Goal: Information Seeking & Learning: Learn about a topic

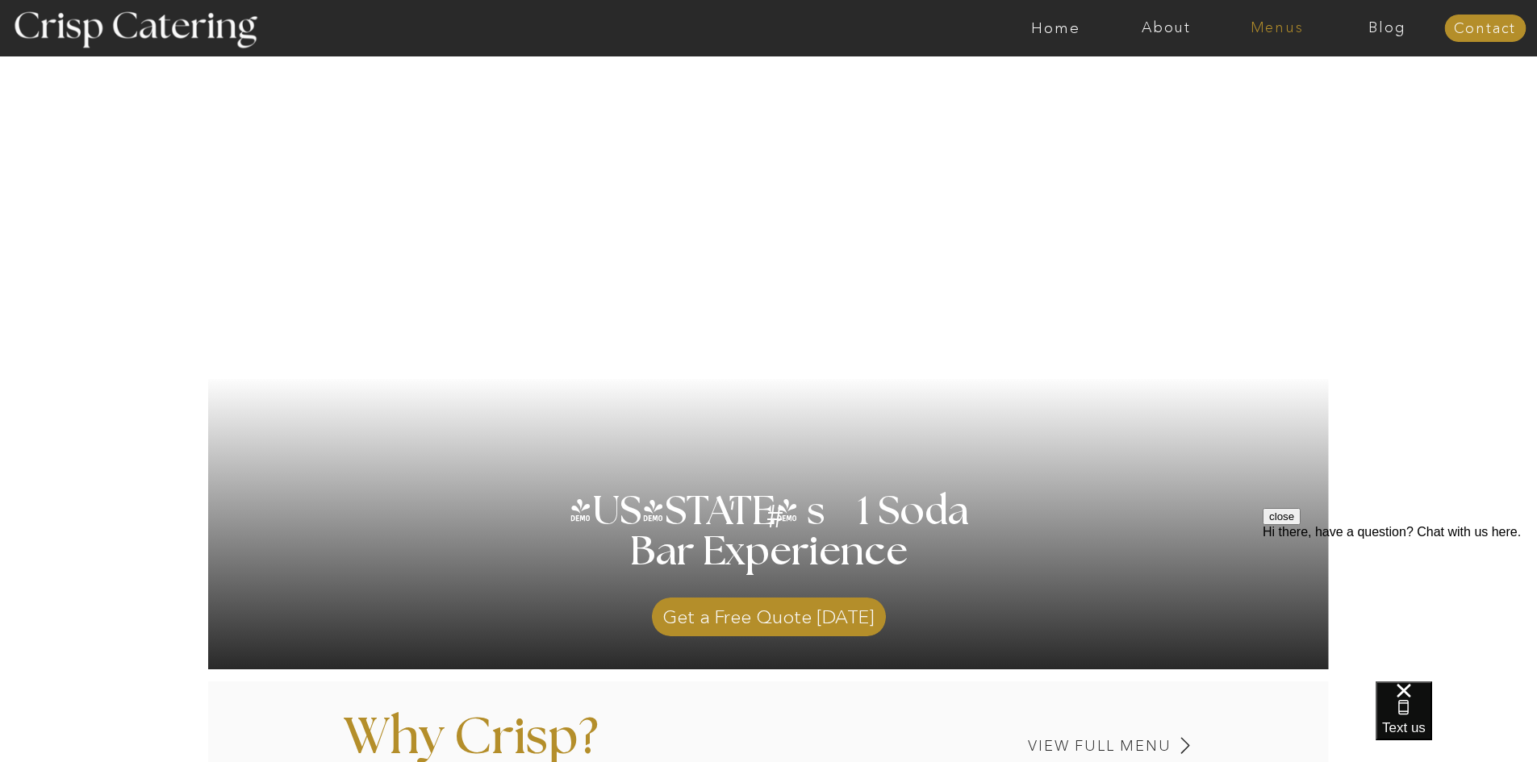
click at [1291, 20] on nav "Menus" at bounding box center [1276, 28] width 111 height 16
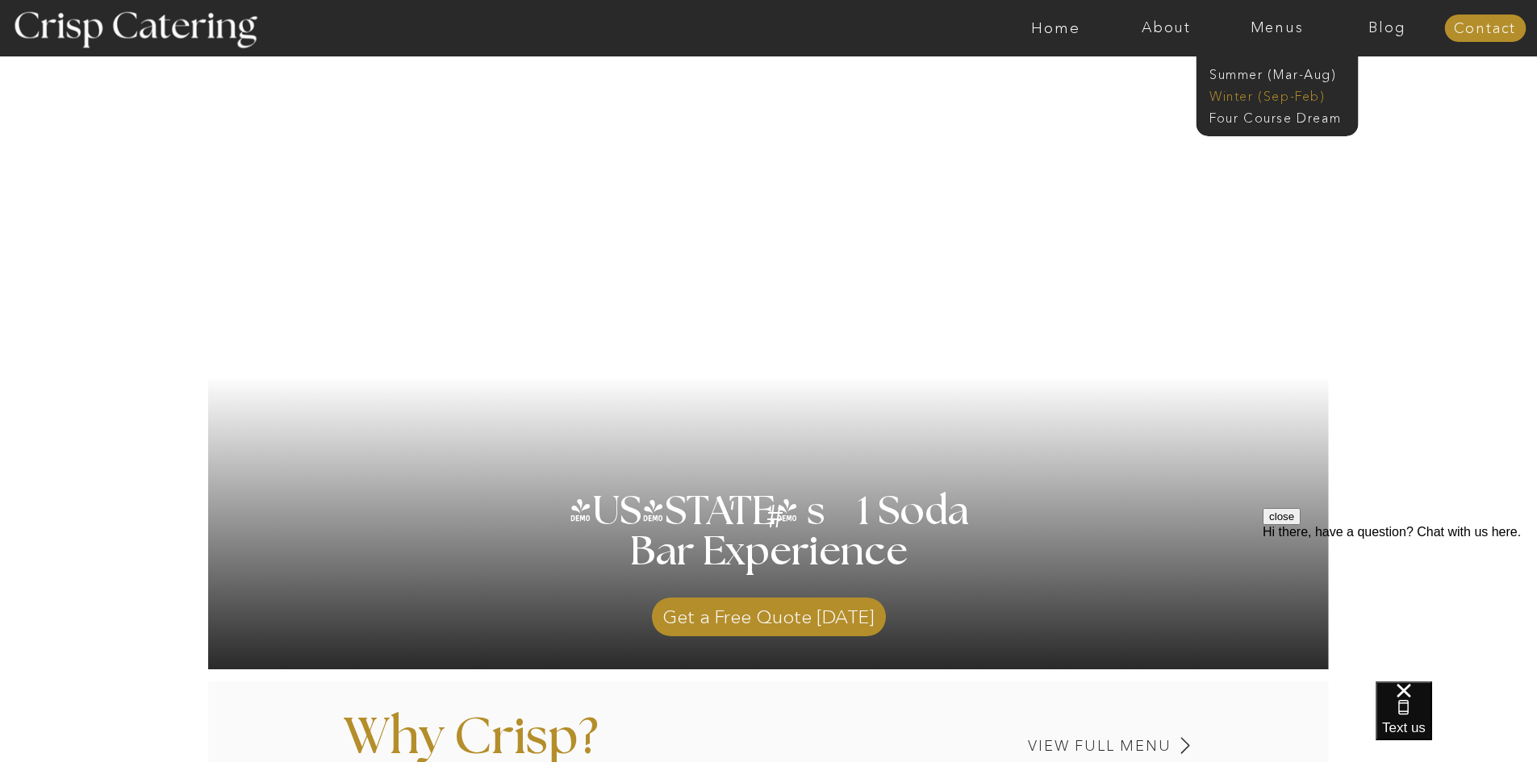
click at [1275, 96] on nav "Winter (Sep-Feb)" at bounding box center [1275, 94] width 132 height 15
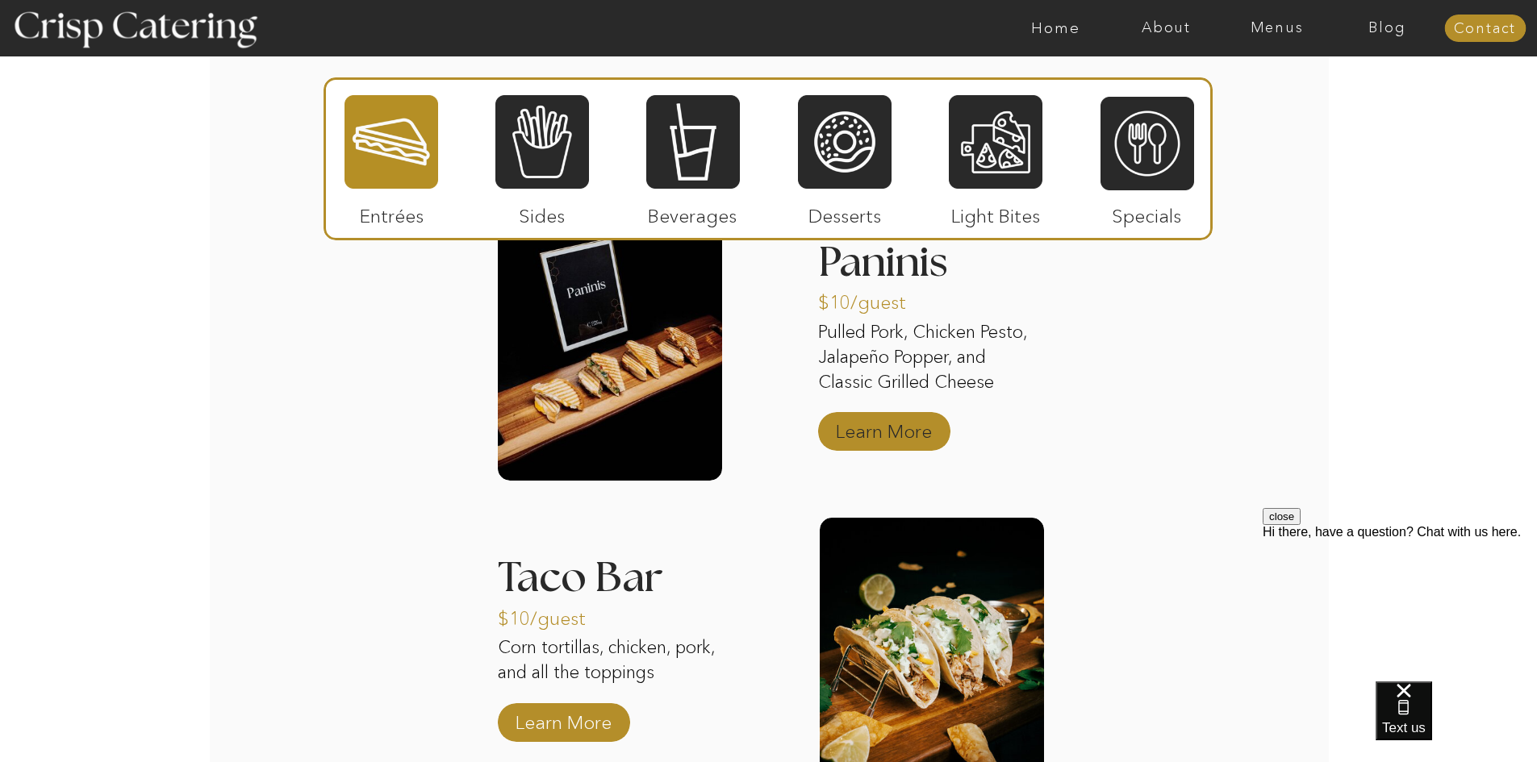
scroll to position [2017, 0]
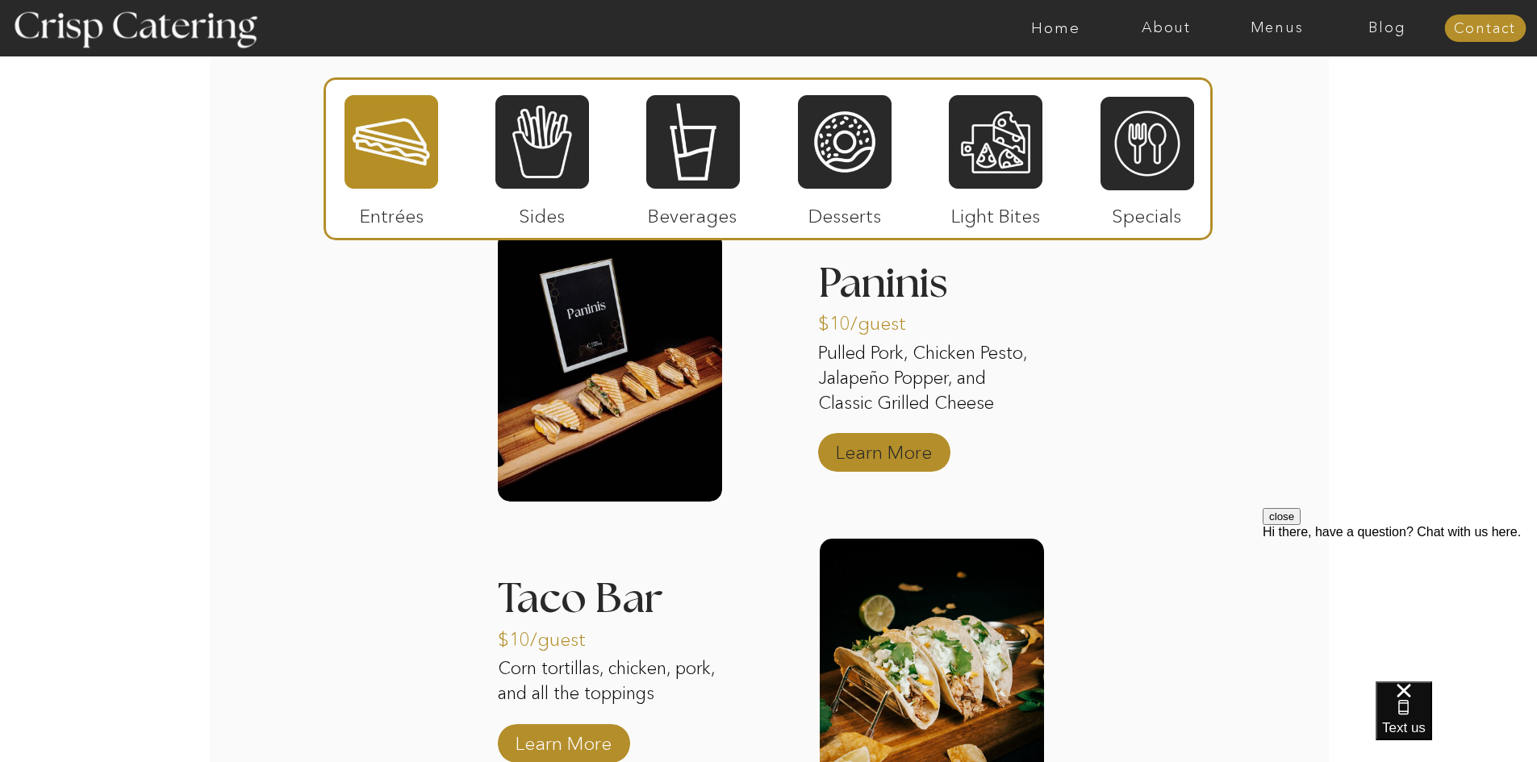
click at [880, 457] on p "Learn More" at bounding box center [883, 448] width 107 height 47
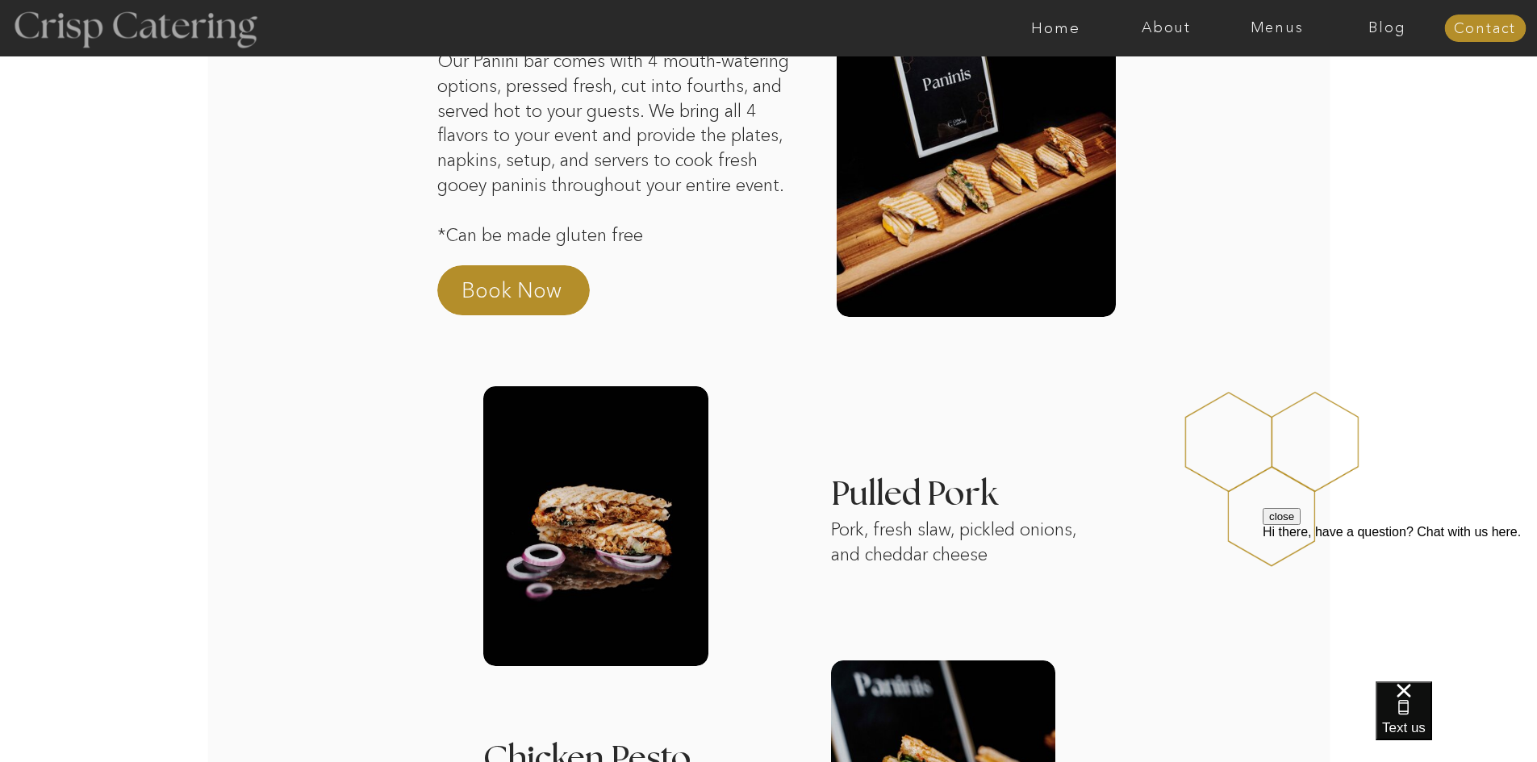
scroll to position [161, 0]
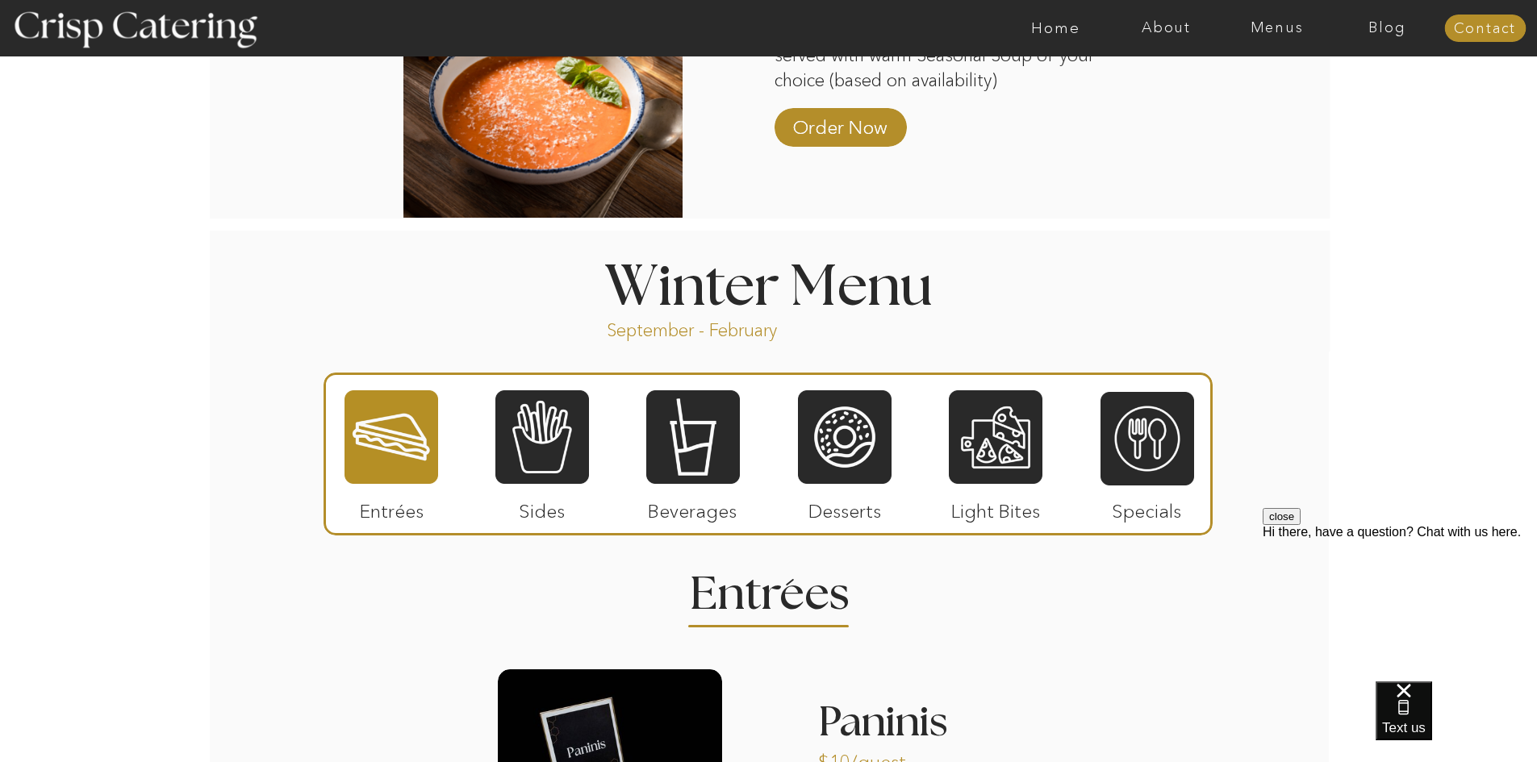
scroll to position [1613, 0]
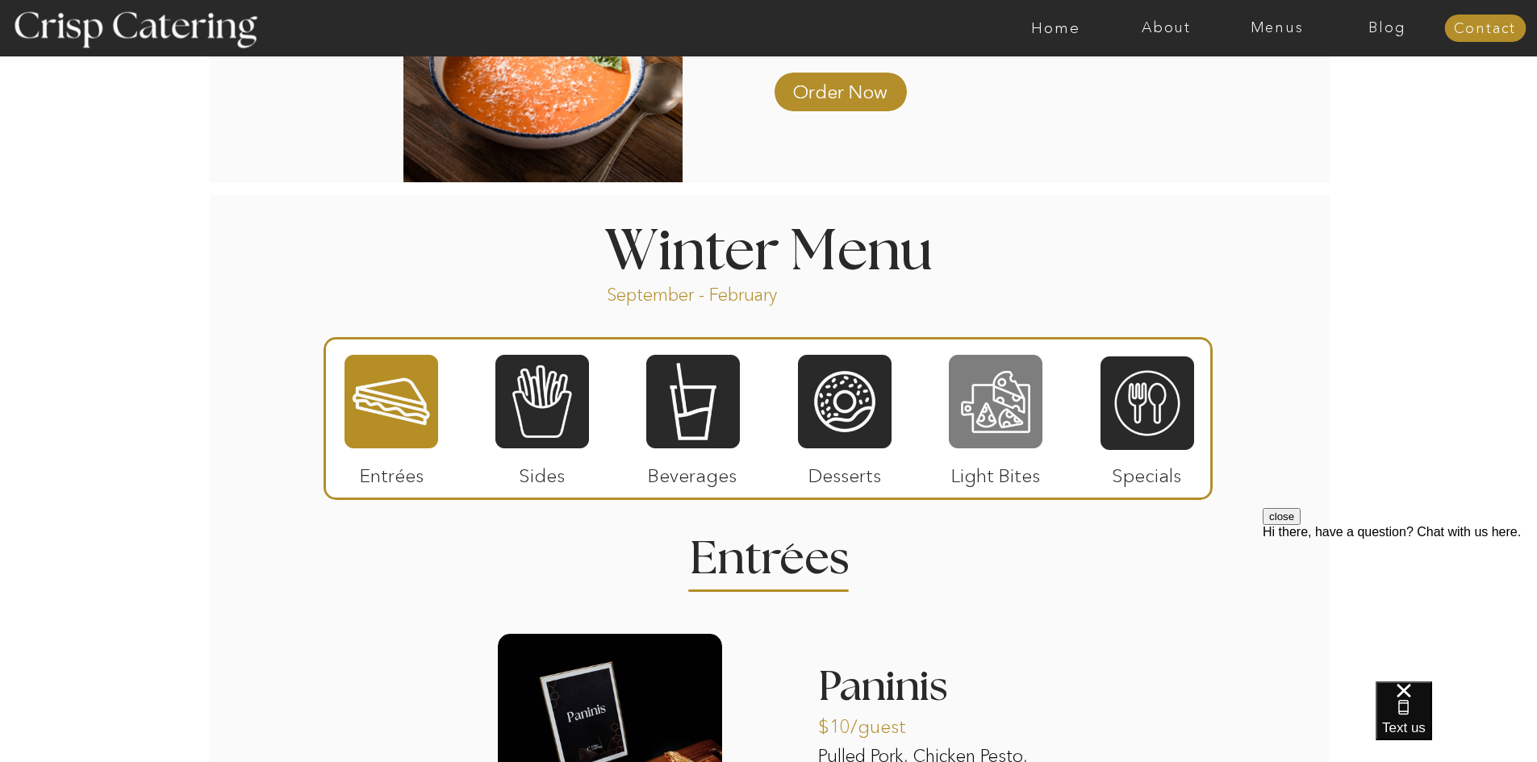
click at [996, 390] on div at bounding box center [996, 401] width 94 height 97
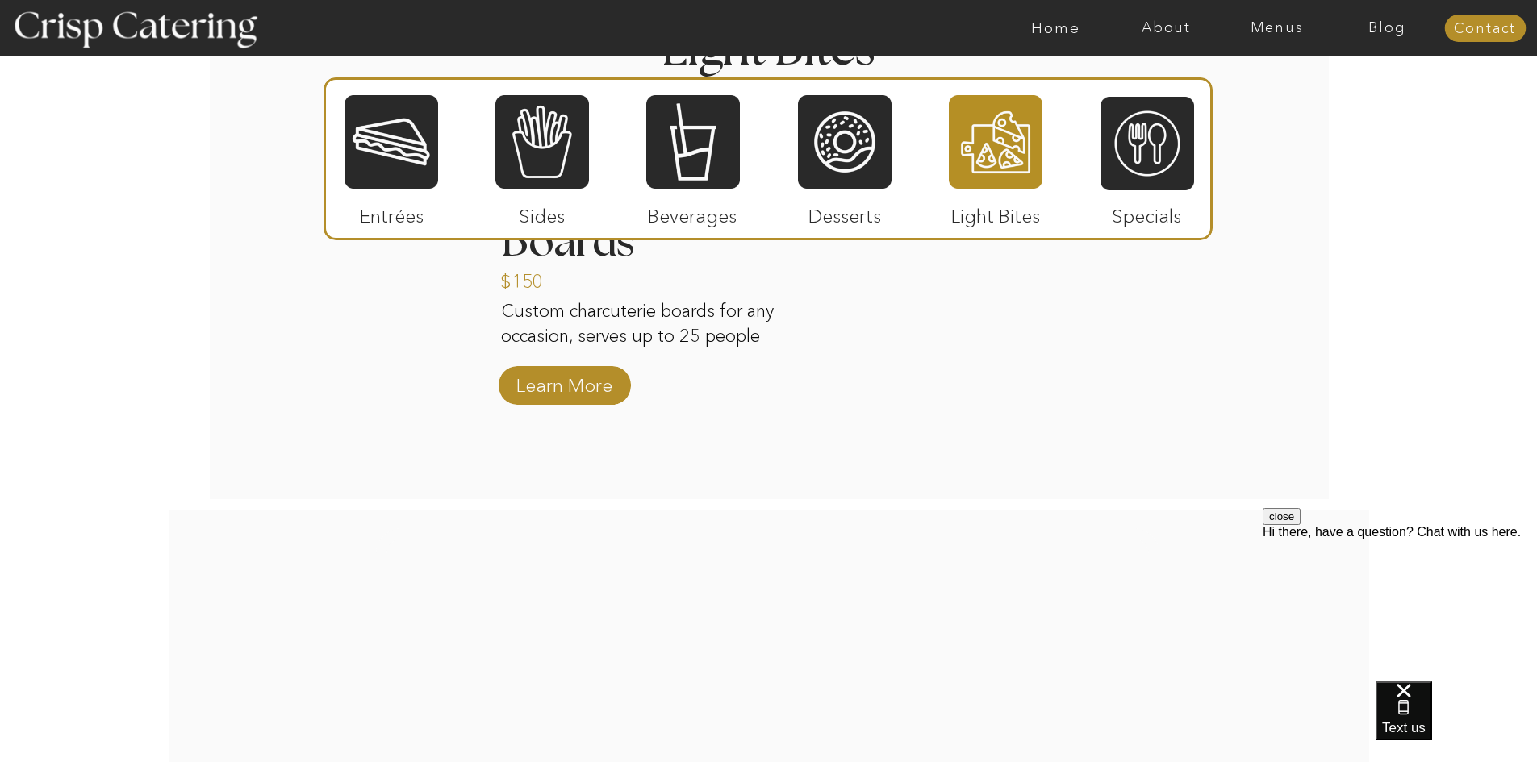
scroll to position [2098, 0]
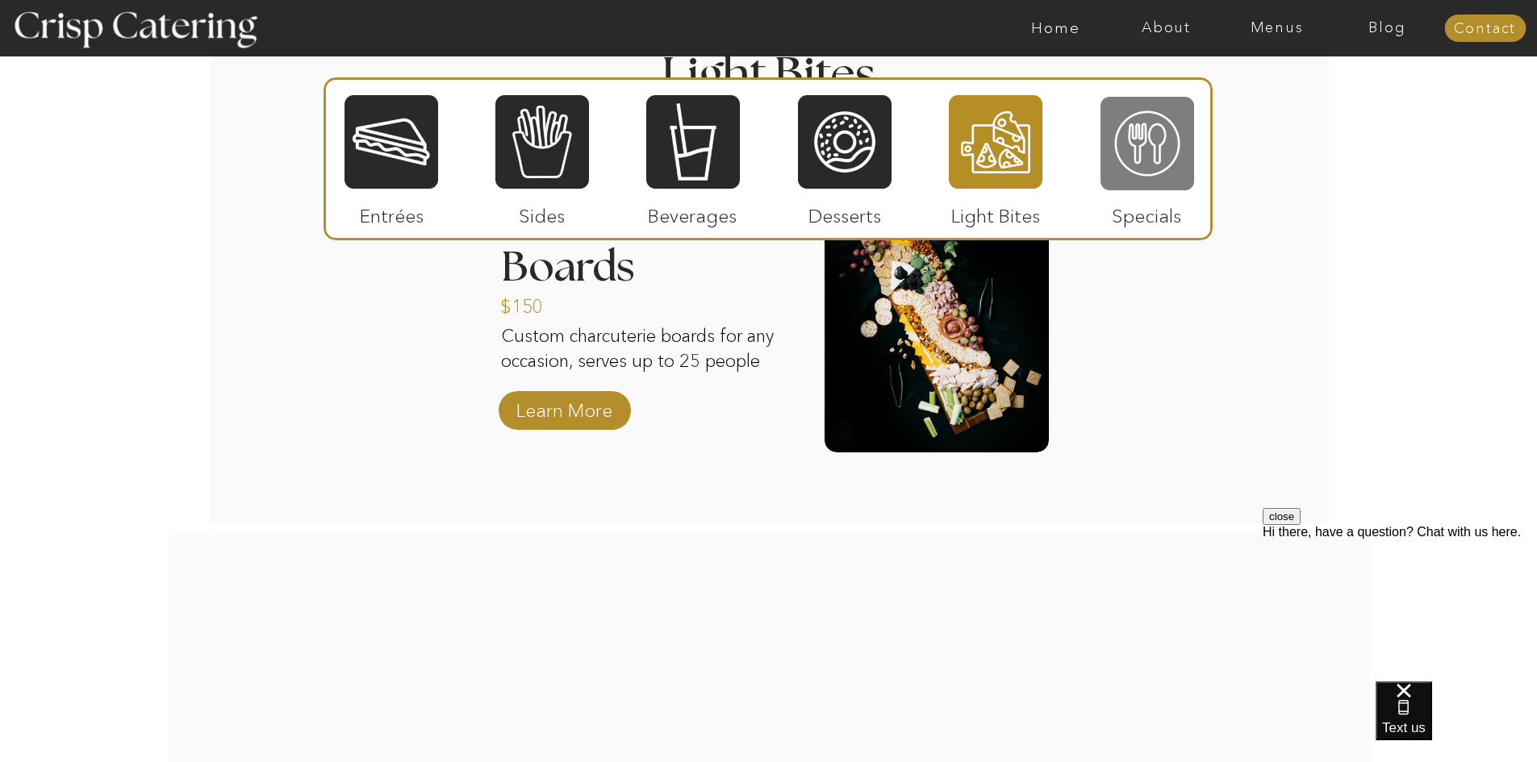
click at [1109, 158] on div at bounding box center [1147, 143] width 94 height 97
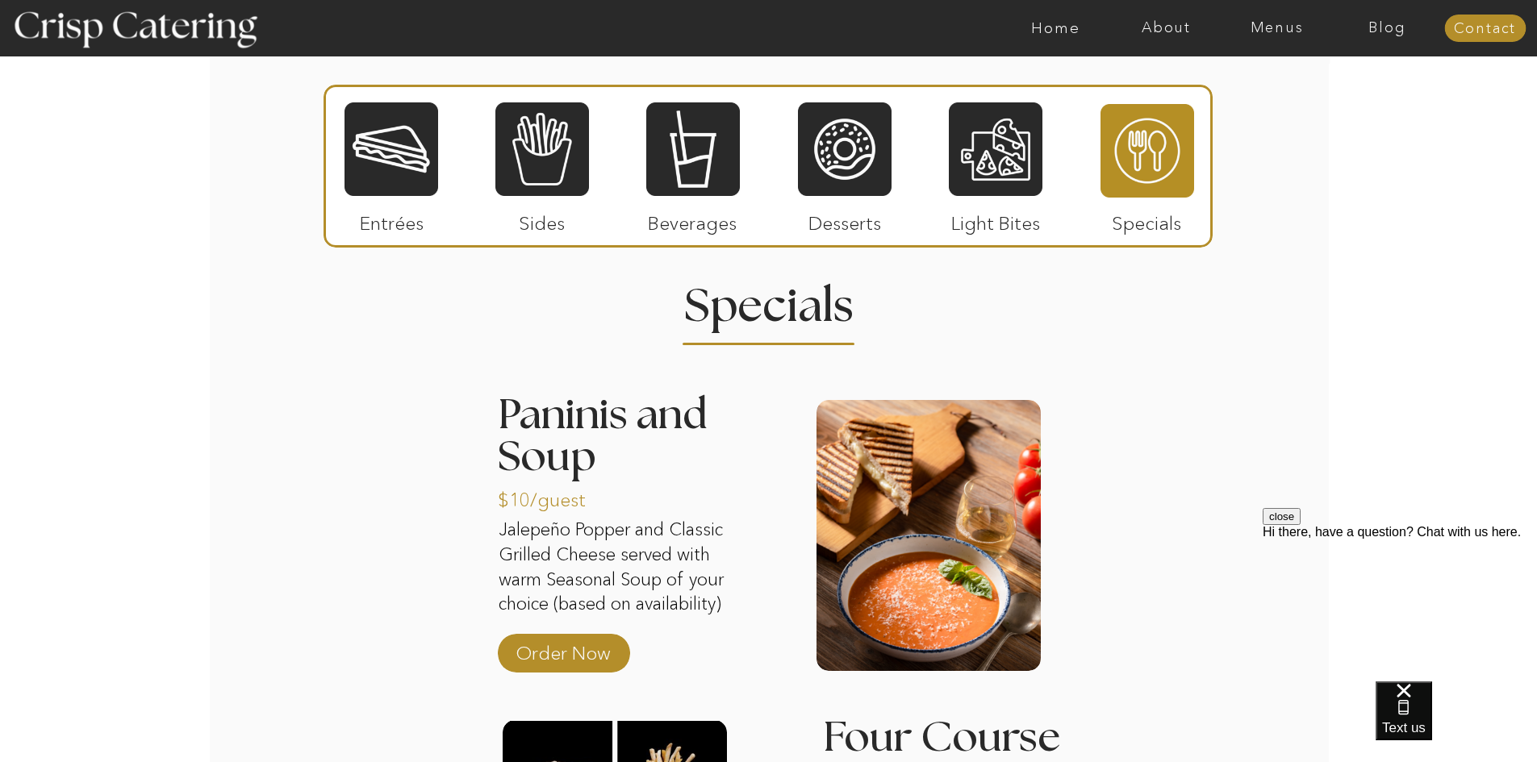
scroll to position [1936, 0]
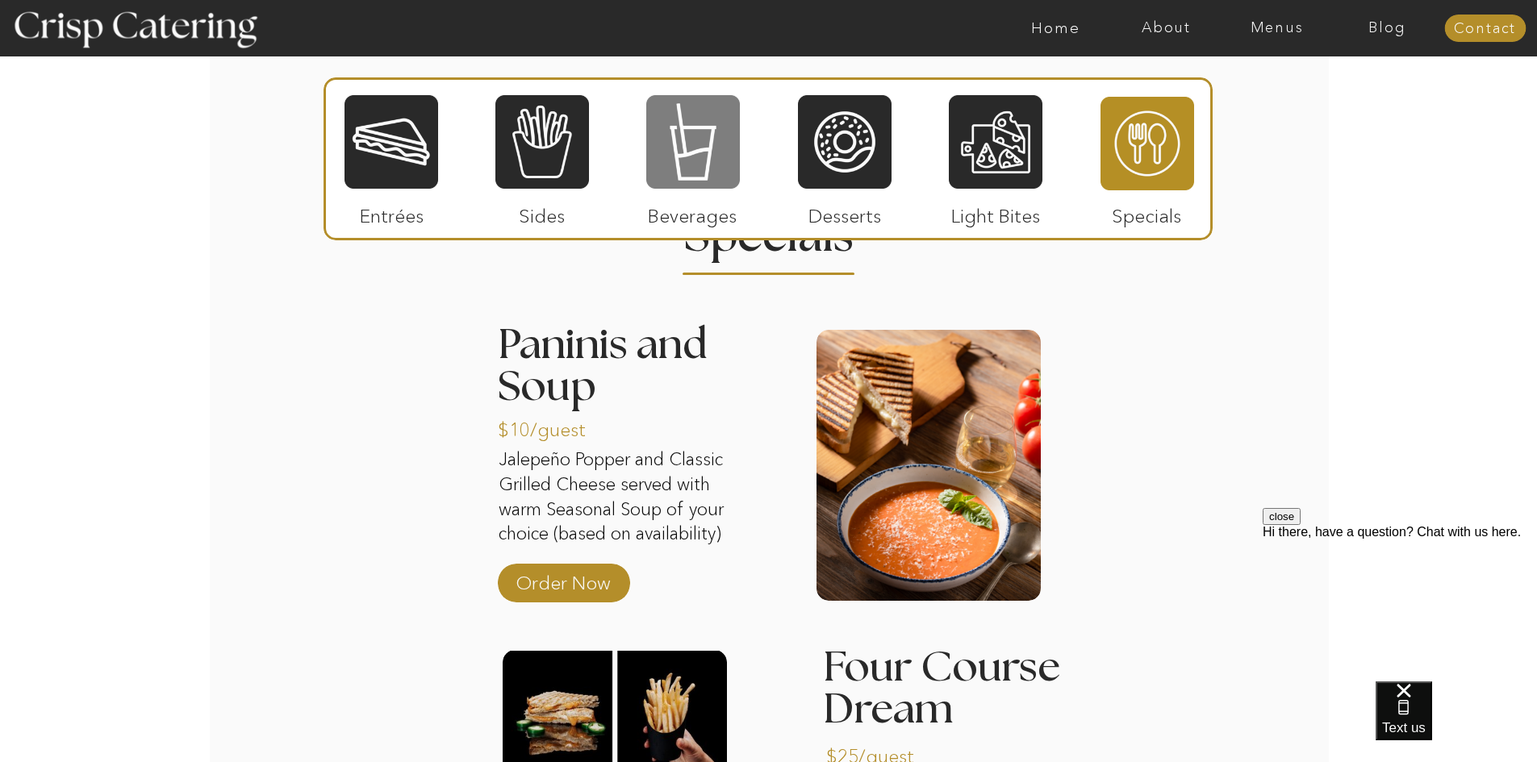
click at [646, 148] on div at bounding box center [693, 142] width 94 height 97
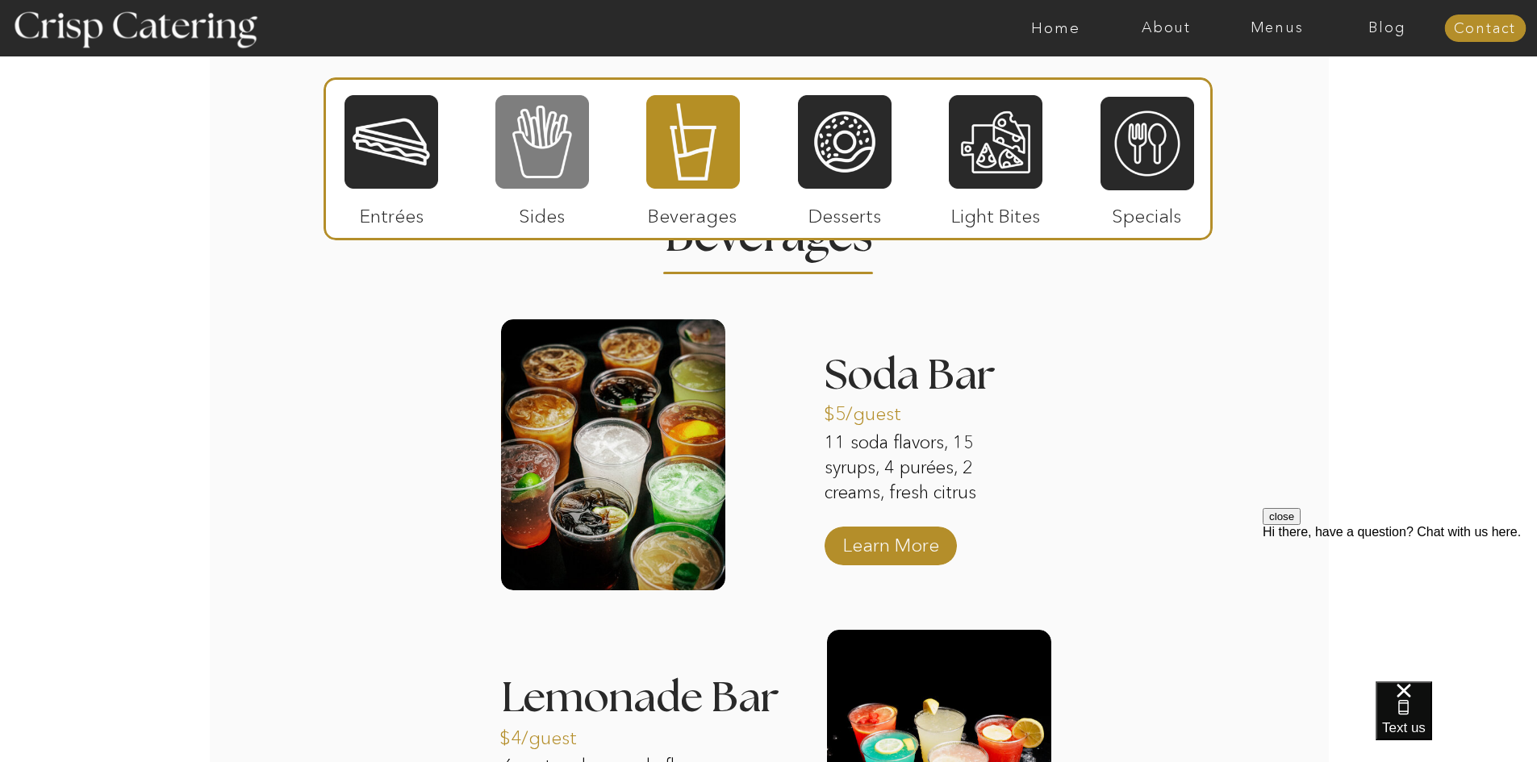
click at [582, 151] on div at bounding box center [542, 142] width 94 height 97
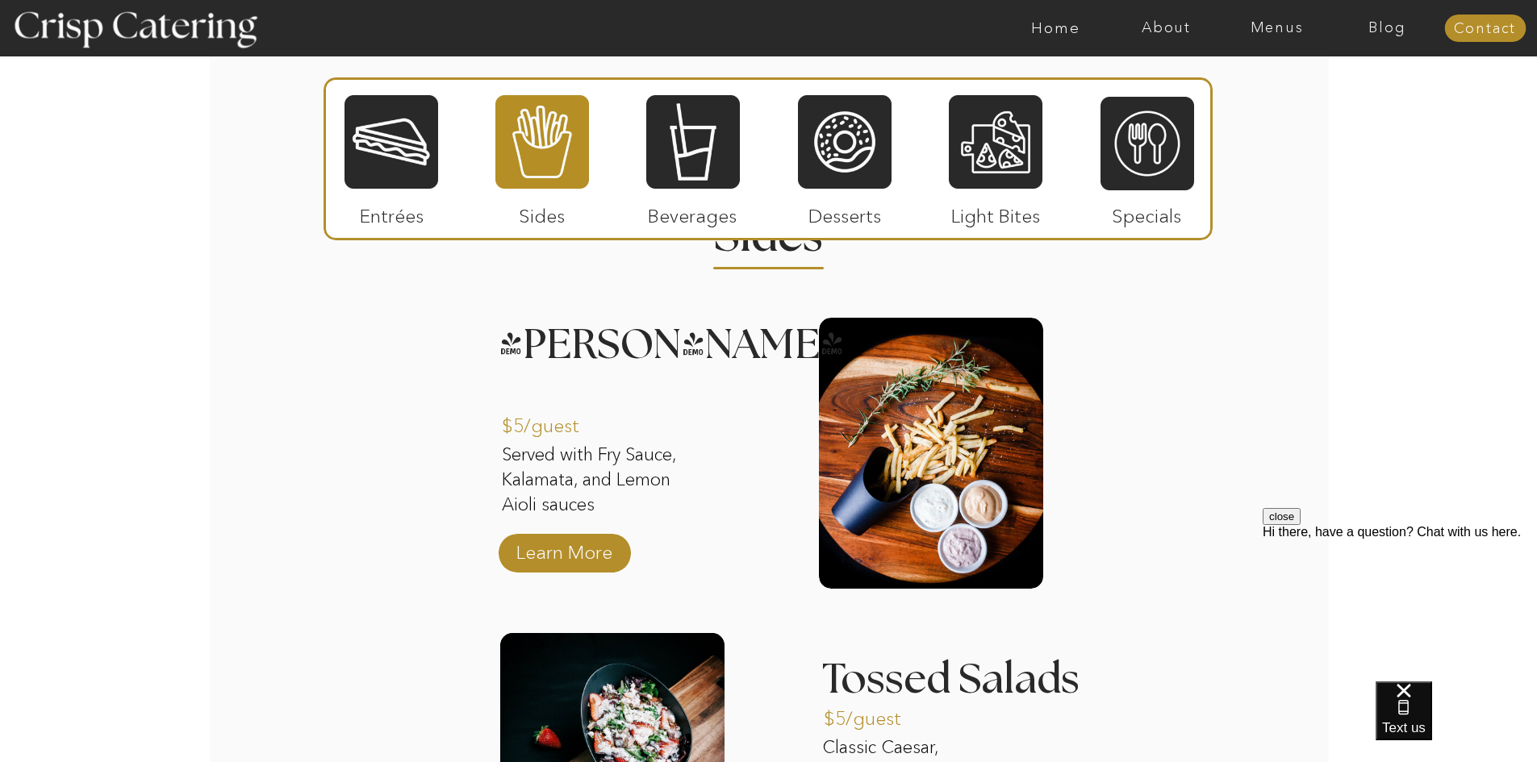
click at [440, 152] on div at bounding box center [768, 158] width 889 height 163
click at [416, 154] on div at bounding box center [391, 142] width 94 height 97
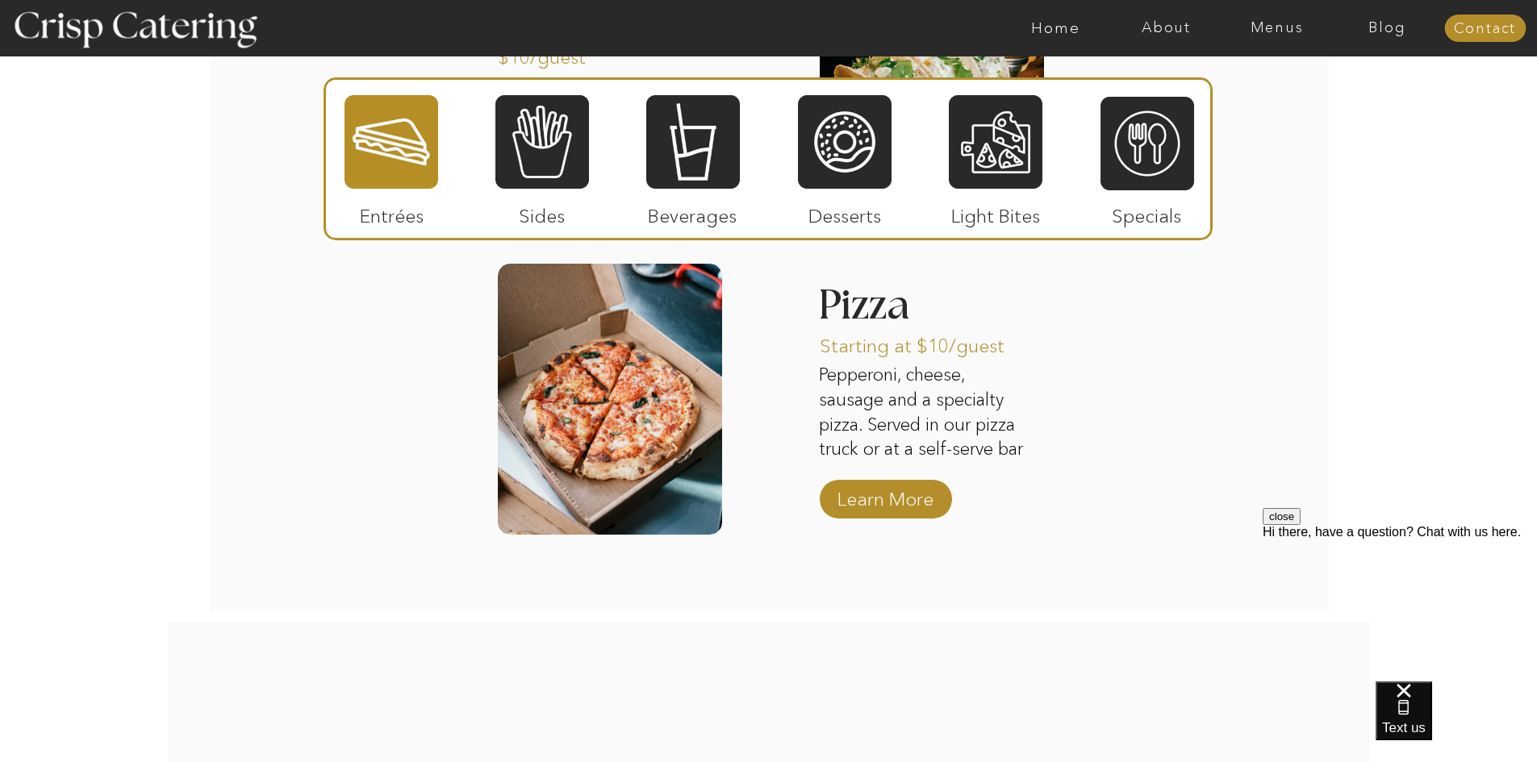
scroll to position [2582, 0]
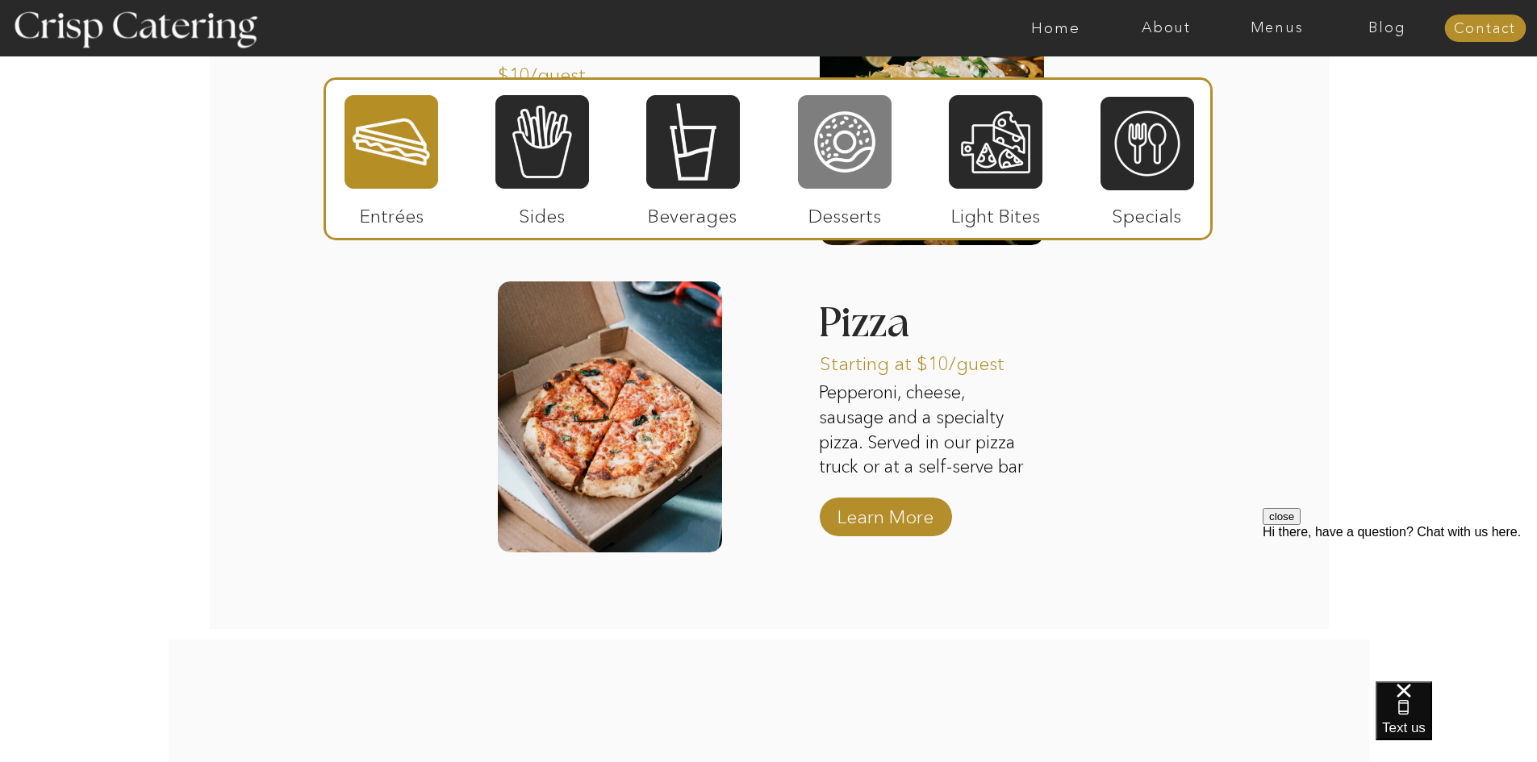
click at [804, 125] on div at bounding box center [845, 142] width 94 height 97
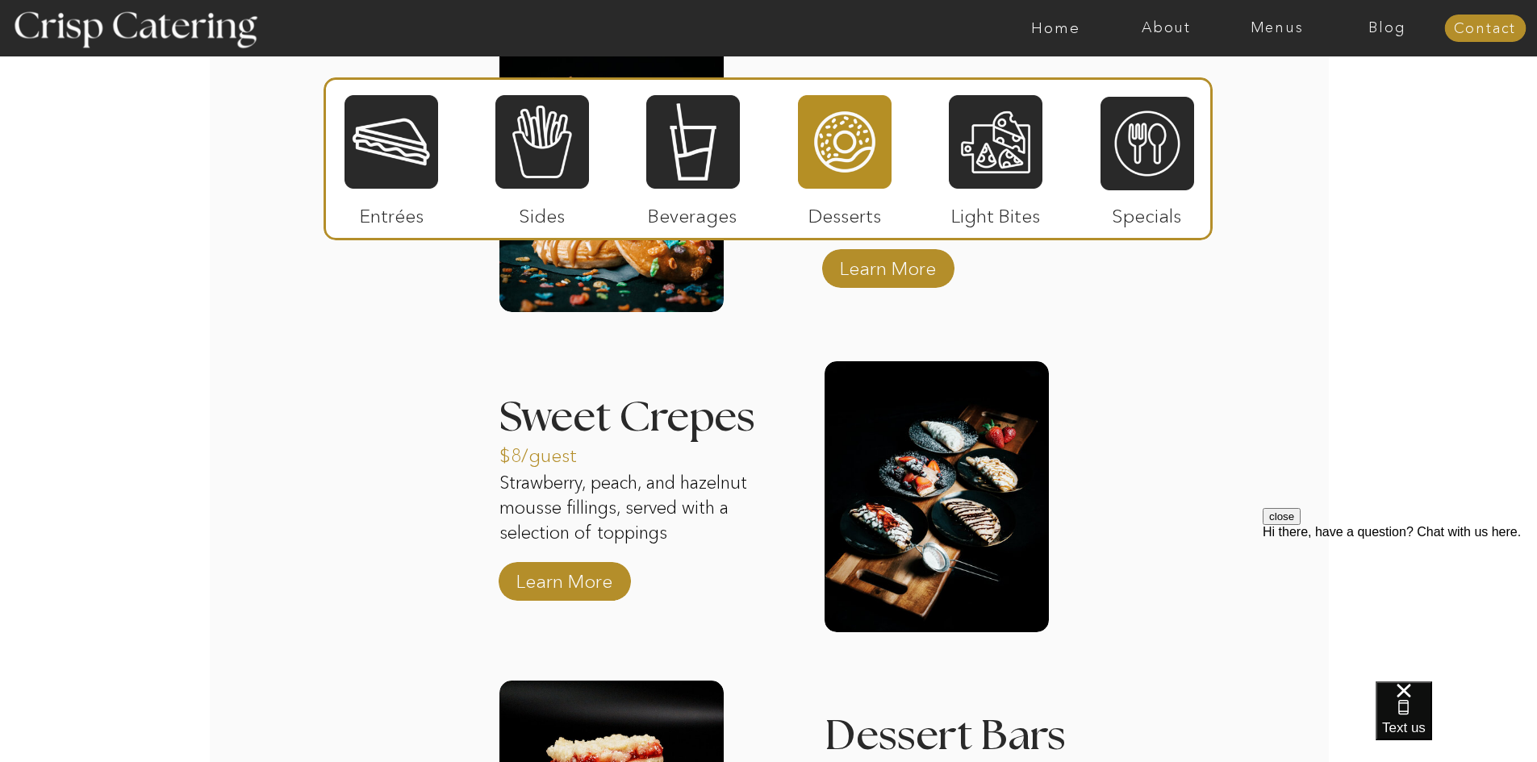
scroll to position [2178, 0]
